Goal: Task Accomplishment & Management: Use online tool/utility

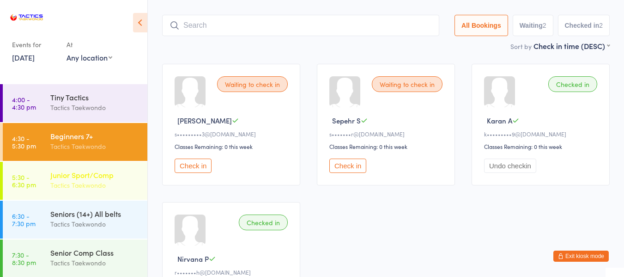
click at [66, 172] on div "Junior Sport/Comp" at bounding box center [94, 174] width 89 height 10
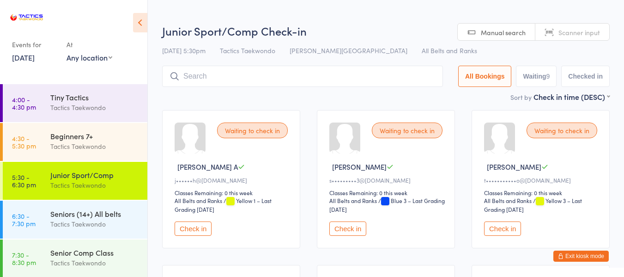
click at [189, 226] on button "Check in" at bounding box center [192, 228] width 37 height 14
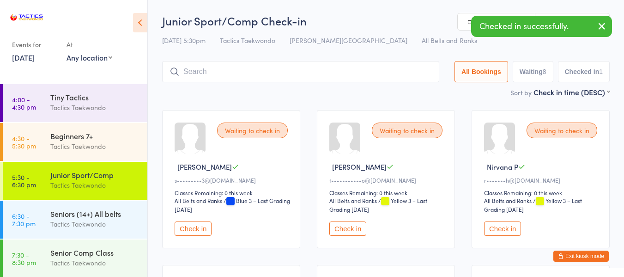
click at [353, 228] on button "Check in" at bounding box center [347, 228] width 37 height 14
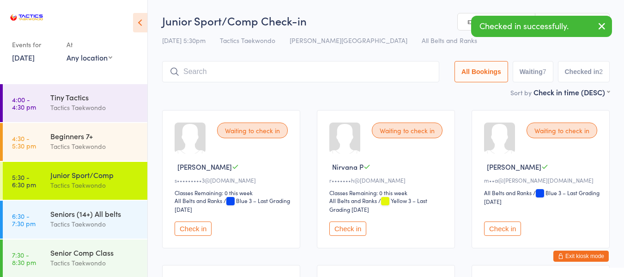
click at [358, 226] on button "Check in" at bounding box center [347, 228] width 37 height 14
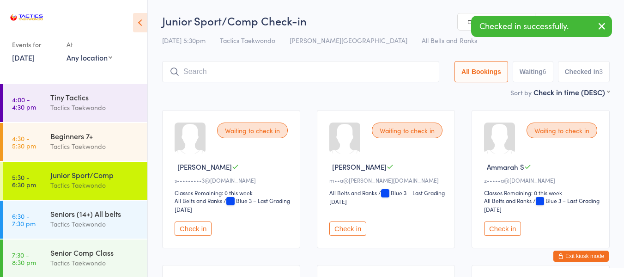
click at [356, 226] on button "Check in" at bounding box center [347, 228] width 37 height 14
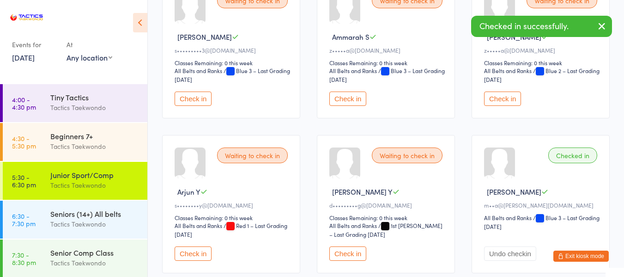
scroll to position [138, 0]
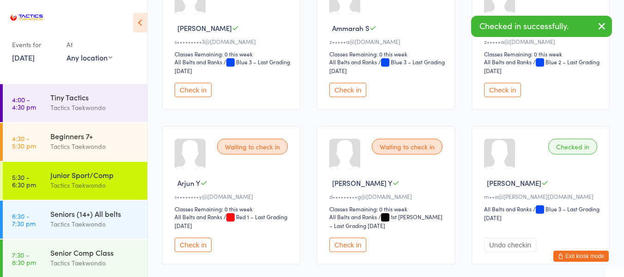
click at [201, 244] on button "Check in" at bounding box center [192, 244] width 37 height 14
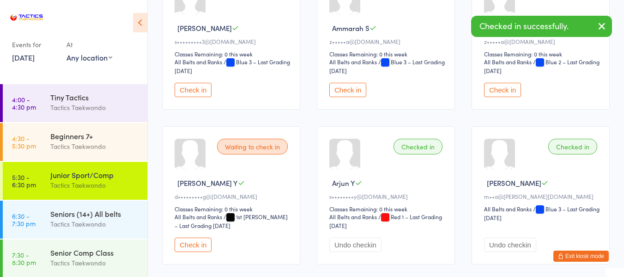
click at [205, 247] on button "Check in" at bounding box center [192, 244] width 37 height 14
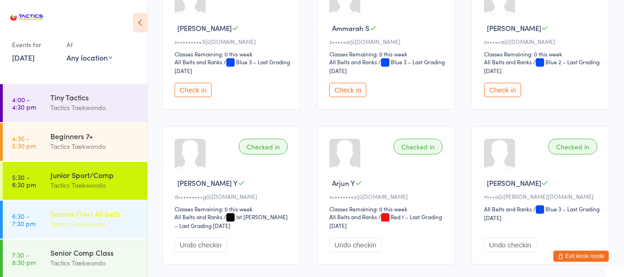
click at [97, 217] on div "Seniors (14+) All belts" at bounding box center [94, 213] width 89 height 10
